Goal: Transaction & Acquisition: Obtain resource

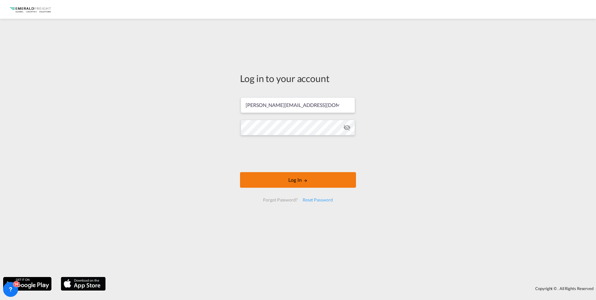
click at [274, 181] on button "Log In" at bounding box center [298, 180] width 116 height 16
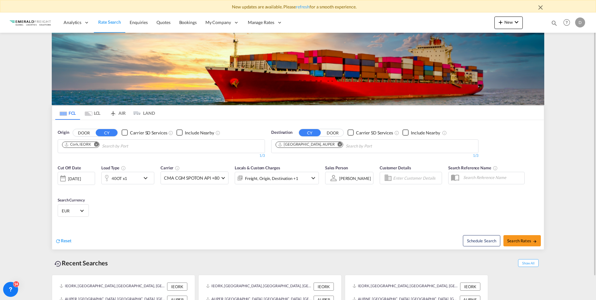
click at [97, 143] on md-icon "Remove" at bounding box center [96, 144] width 5 height 5
click at [97, 144] on input "Chips input." at bounding box center [91, 146] width 59 height 10
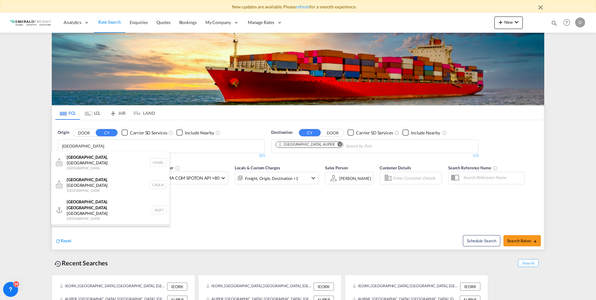
type input "[GEOGRAPHIC_DATA]"
click at [82, 224] on div "[GEOGRAPHIC_DATA] [GEOGRAPHIC_DATA] IEDUB" at bounding box center [110, 233] width 118 height 19
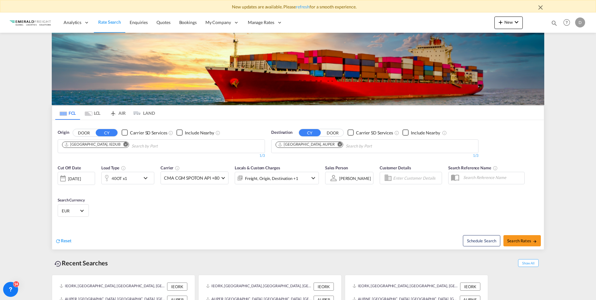
click at [337, 144] on md-icon "Remove" at bounding box center [339, 144] width 5 height 5
click at [312, 144] on input "Chips input." at bounding box center [304, 146] width 59 height 10
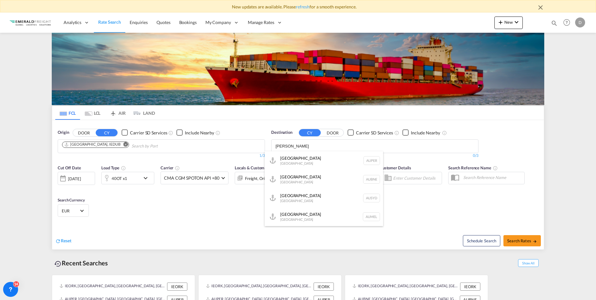
type input "[PERSON_NAME]"
click at [73, 129] on button "DOOR" at bounding box center [84, 132] width 22 height 7
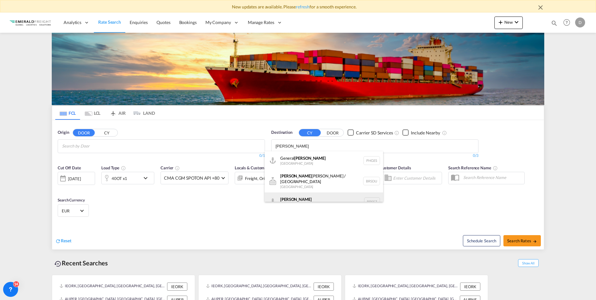
click at [304, 195] on div "[PERSON_NAME] [GEOGRAPHIC_DATA] BRSSZ" at bounding box center [324, 201] width 118 height 19
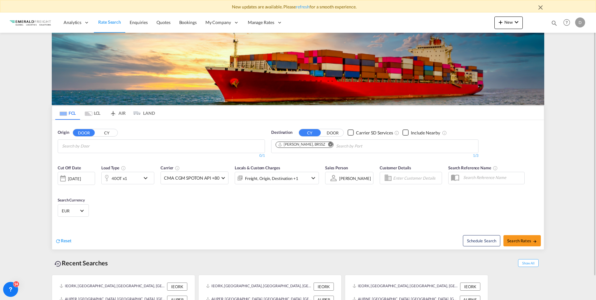
click at [145, 177] on md-icon "icon-chevron-down" at bounding box center [147, 177] width 11 height 7
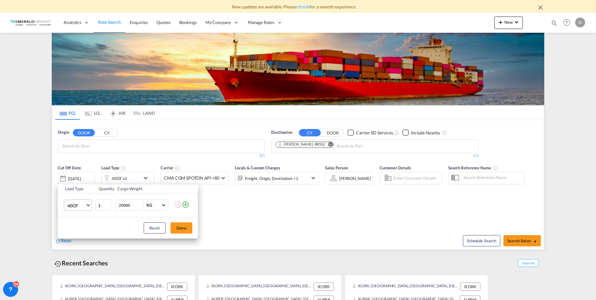
click at [89, 204] on span "Choose: \a40OT" at bounding box center [87, 204] width 3 height 3
click at [78, 171] on div "20GP" at bounding box center [72, 173] width 11 height 6
click at [185, 230] on button "Done" at bounding box center [181, 227] width 22 height 11
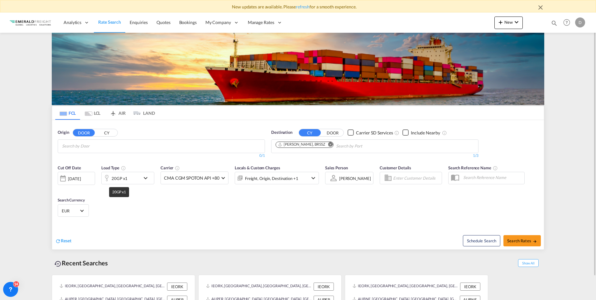
click at [124, 180] on div "20GP x1" at bounding box center [120, 178] width 16 height 9
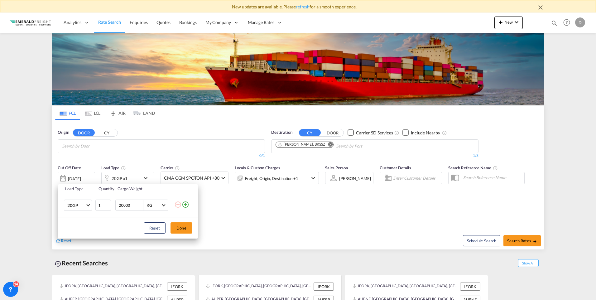
click at [242, 209] on div "Load Type Quantity Cargo Weight 20GP 20GP 40GP 40HC 45HC 20RE 40RE 40HR 20OT 40…" at bounding box center [298, 150] width 596 height 300
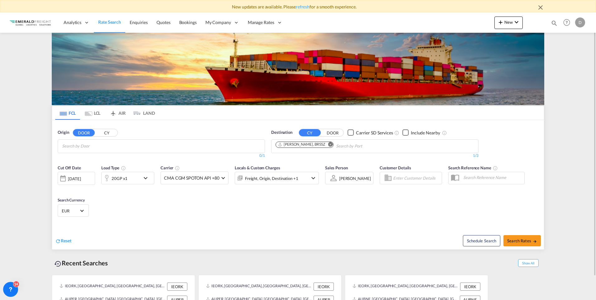
click at [81, 177] on div "[DATE]" at bounding box center [74, 179] width 13 height 6
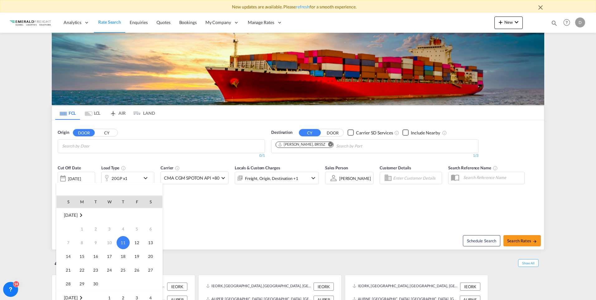
click at [120, 242] on span "11" at bounding box center [123, 242] width 13 height 13
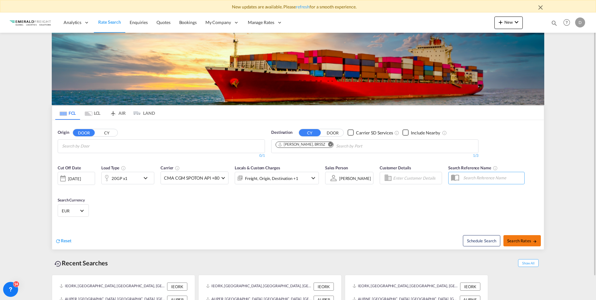
click at [521, 240] on span "Search Rates" at bounding box center [522, 240] width 30 height 5
click at [209, 146] on body "New updates are available. Please refresh for a smooth experience. Analytics Re…" at bounding box center [298, 150] width 596 height 300
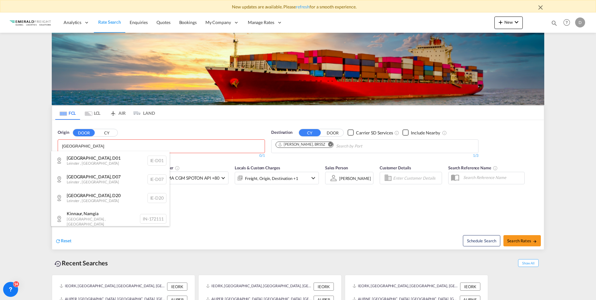
type input "[GEOGRAPHIC_DATA]"
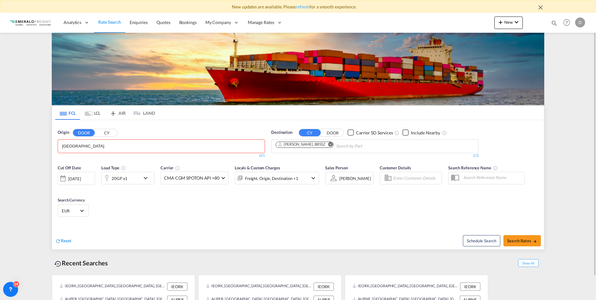
click at [60, 132] on span "Origin" at bounding box center [63, 132] width 11 height 6
click at [66, 132] on span "Origin" at bounding box center [63, 132] width 11 height 6
click at [29, 23] on img at bounding box center [30, 23] width 42 height 14
click at [120, 23] on span "Rate Search" at bounding box center [109, 21] width 23 height 5
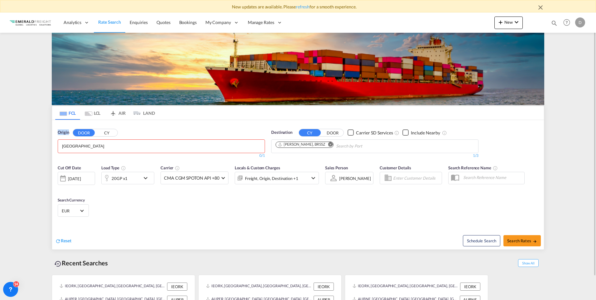
click at [97, 18] on link "Rate Search" at bounding box center [109, 22] width 31 height 20
click at [117, 22] on span "Rate Search" at bounding box center [109, 21] width 23 height 5
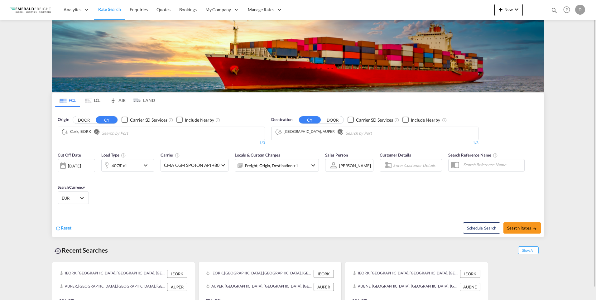
click at [97, 130] on md-icon "Remove" at bounding box center [96, 131] width 5 height 5
click at [117, 132] on input "Chips input." at bounding box center [91, 133] width 59 height 10
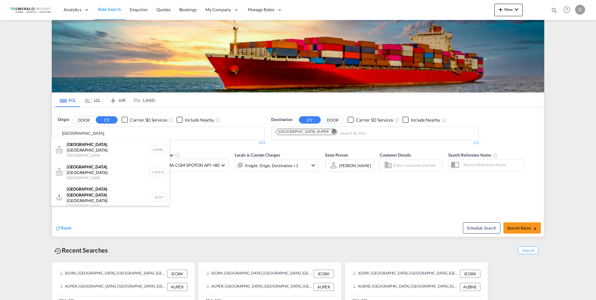
type input "[GEOGRAPHIC_DATA]"
click at [85, 211] on div "[GEOGRAPHIC_DATA] [GEOGRAPHIC_DATA] IEDUB" at bounding box center [110, 220] width 118 height 19
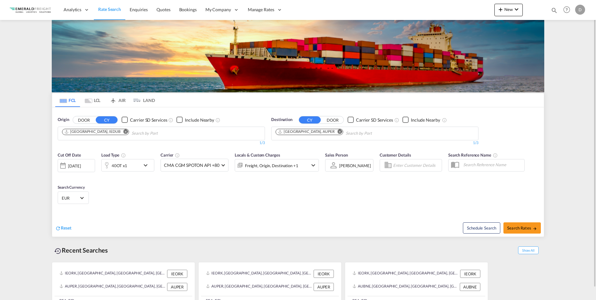
click at [337, 130] on md-icon "Remove" at bounding box center [339, 131] width 5 height 5
click at [314, 132] on body "Analytics Reports Dashboard Rate Search Enquiries Quotes Bookings" at bounding box center [298, 150] width 596 height 300
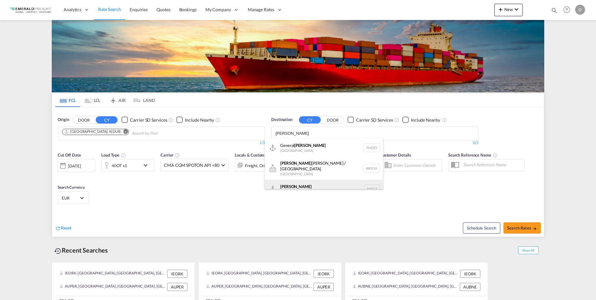
type input "[PERSON_NAME]"
click at [298, 183] on div "[PERSON_NAME] [GEOGRAPHIC_DATA] BRSSZ" at bounding box center [324, 189] width 118 height 19
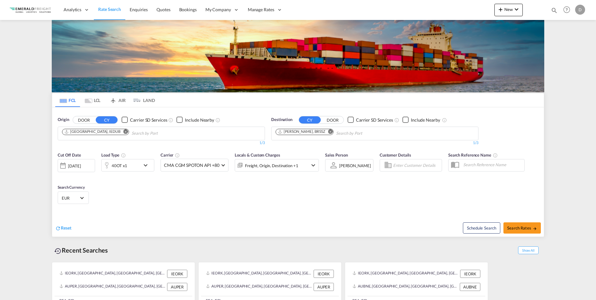
click at [145, 164] on md-icon "icon-chevron-down" at bounding box center [147, 164] width 11 height 7
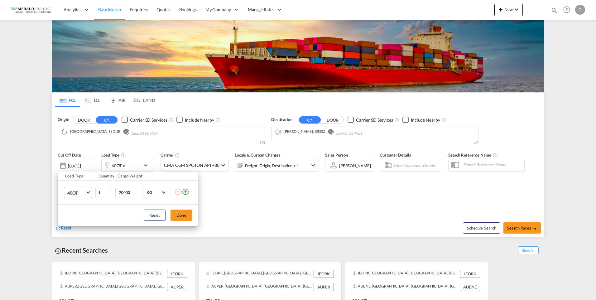
click at [87, 192] on span "Choose: \a40OT" at bounding box center [87, 191] width 3 height 3
click at [79, 160] on md-option "20GP" at bounding box center [83, 160] width 42 height 15
click at [187, 217] on button "Done" at bounding box center [181, 214] width 22 height 11
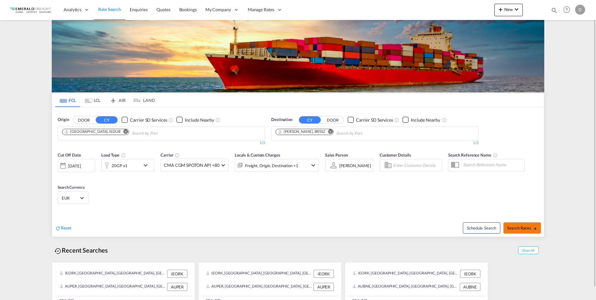
click at [523, 225] on span "Search Rates" at bounding box center [522, 227] width 30 height 5
type input "IEDUB to BRSSZ / 11 Sep 2025"
